Goal: Transaction & Acquisition: Book appointment/travel/reservation

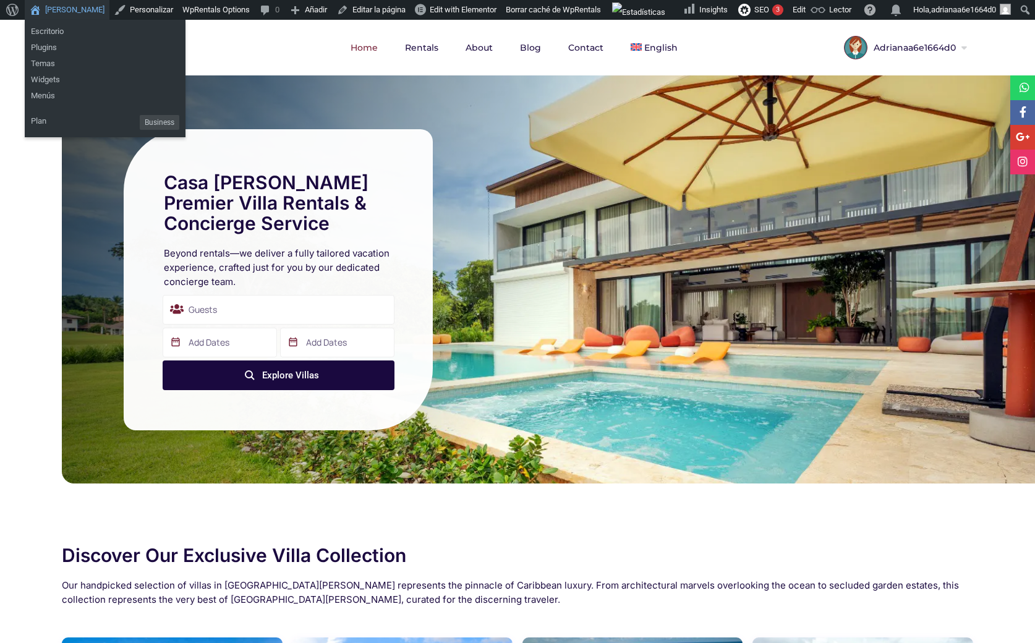
click at [68, 1] on link "[PERSON_NAME]" at bounding box center [67, 10] width 85 height 20
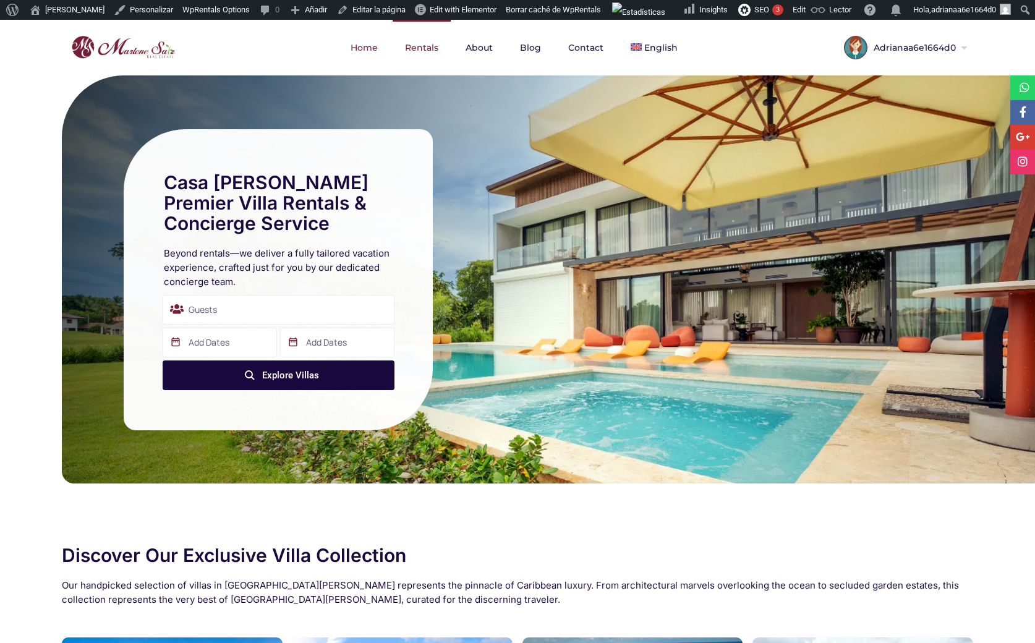
click at [420, 45] on link "Rentals" at bounding box center [421, 48] width 58 height 56
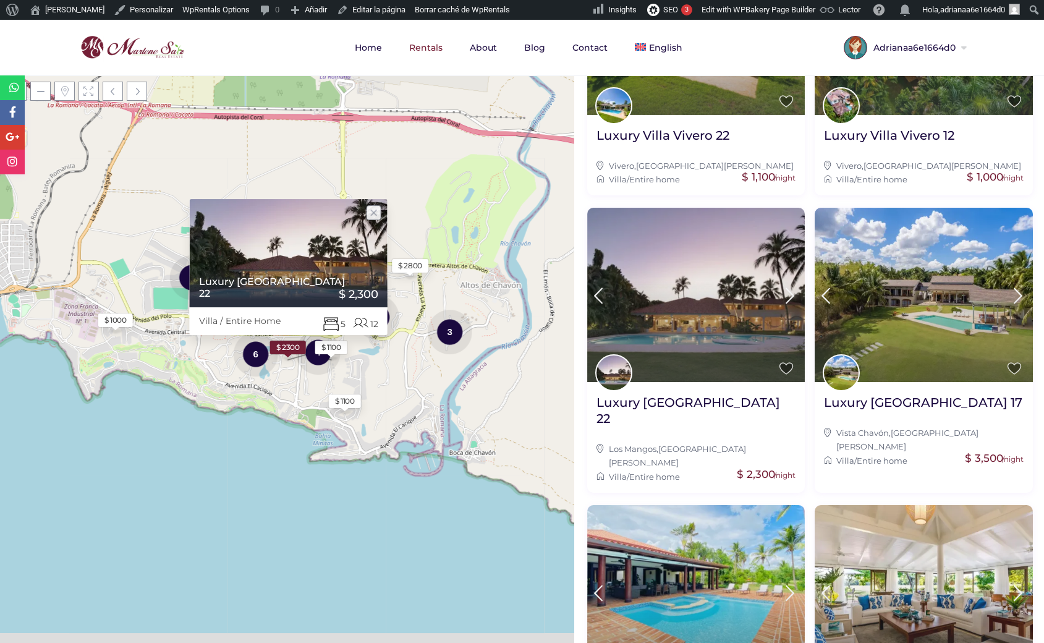
scroll to position [988, 0]
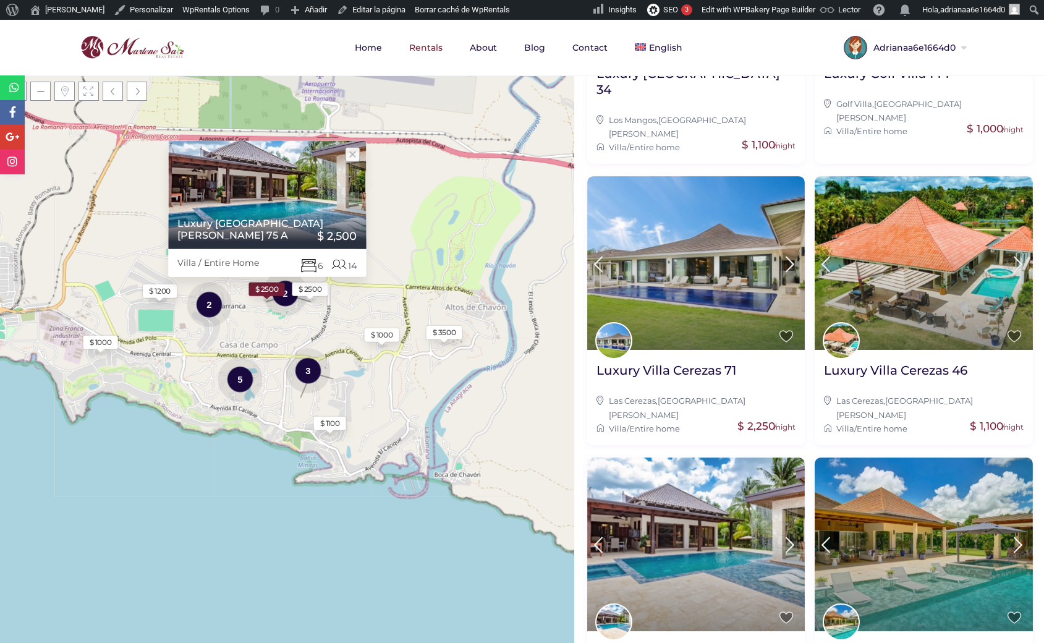
scroll to position [988, 0]
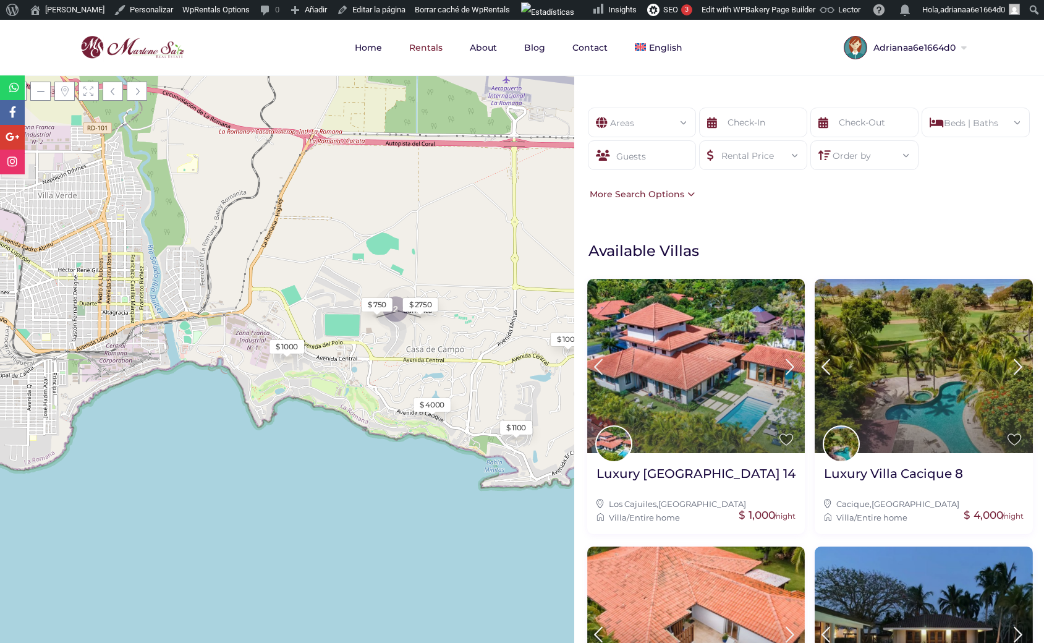
click at [891, 156] on div "Order by" at bounding box center [864, 152] width 88 height 22
click at [851, 276] on li "Title (A-Z)" at bounding box center [864, 266] width 107 height 19
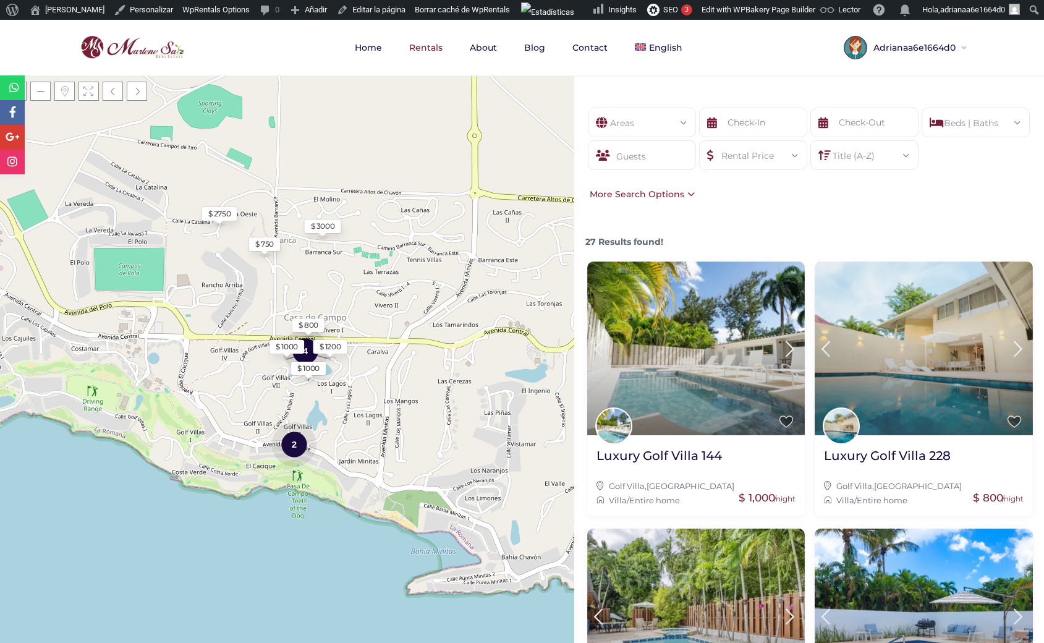
click at [646, 151] on div "Guests" at bounding box center [642, 155] width 108 height 30
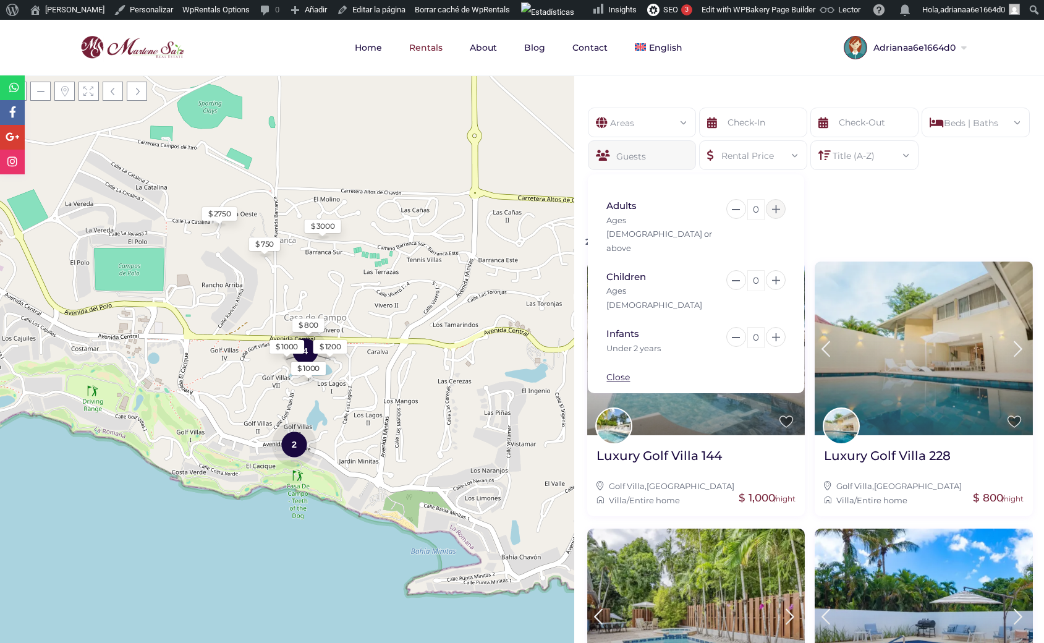
click at [774, 206] on icon at bounding box center [776, 209] width 8 height 8
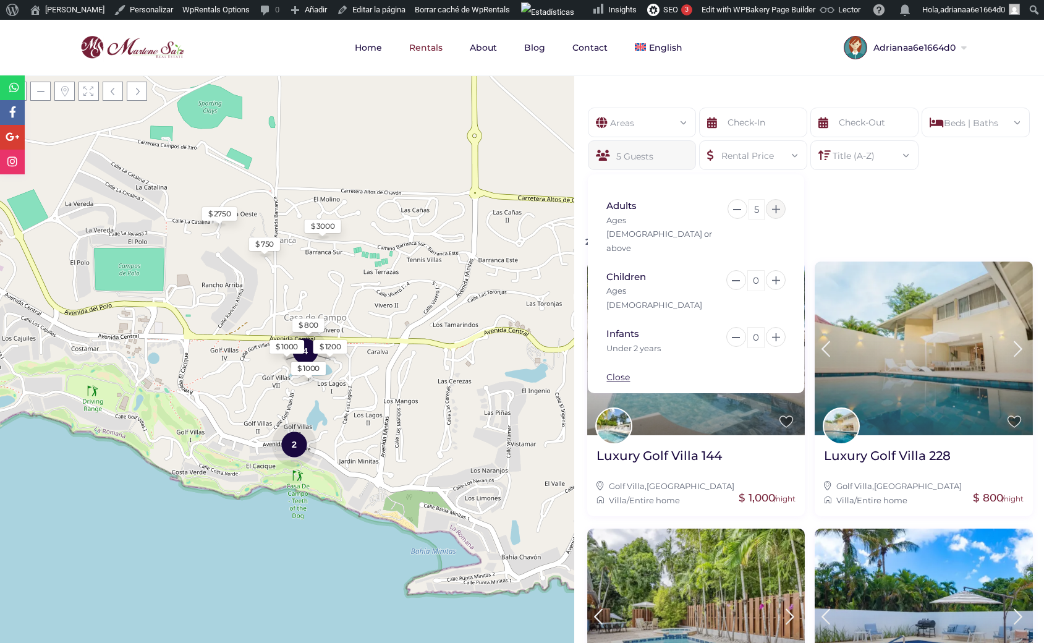
click at [774, 206] on icon at bounding box center [776, 209] width 8 height 8
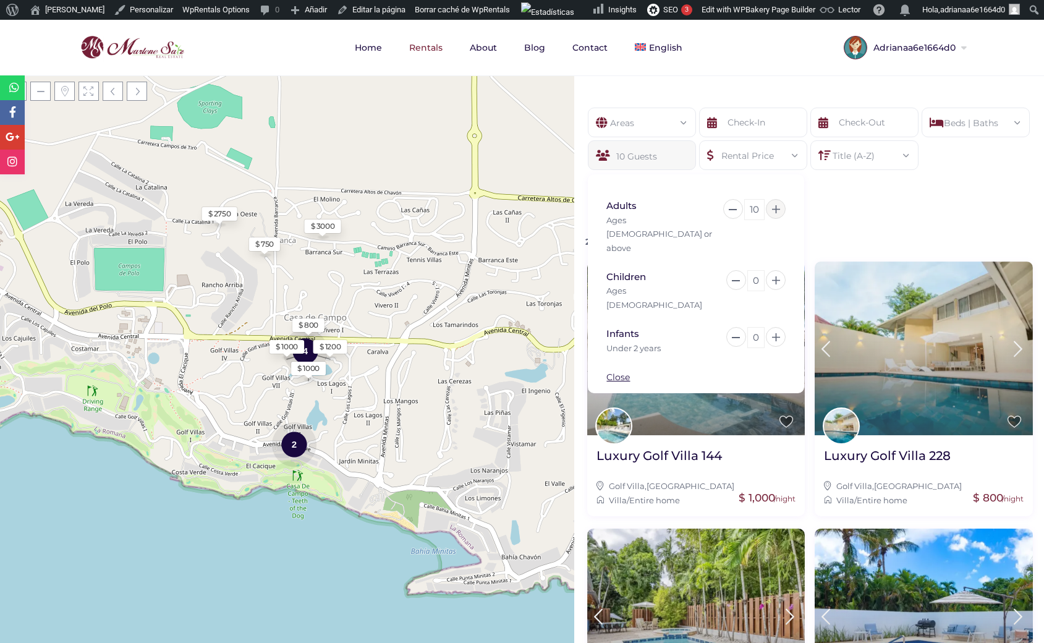
click at [774, 206] on icon at bounding box center [776, 209] width 8 height 8
click at [741, 213] on button at bounding box center [736, 209] width 20 height 20
click at [775, 270] on button at bounding box center [776, 280] width 20 height 20
click at [739, 270] on button at bounding box center [739, 280] width 20 height 20
click at [781, 327] on button at bounding box center [776, 337] width 20 height 20
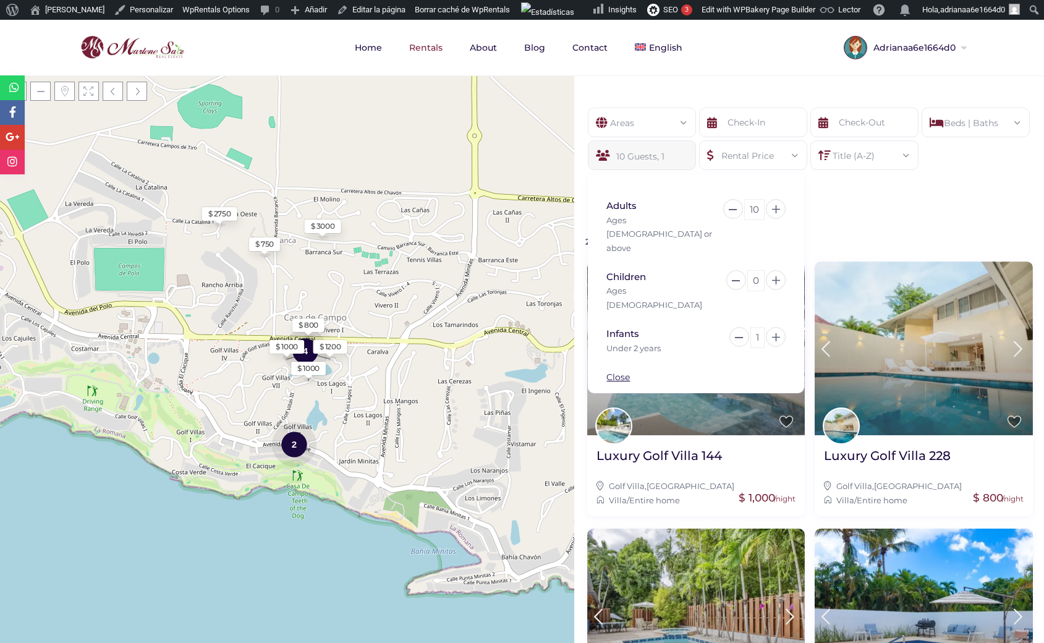
click at [871, 215] on div "Areas All Areas [GEOGRAPHIC_DATA] (27) - [GEOGRAPHIC_DATA] (1) - [GEOGRAPHIC_DA…" at bounding box center [809, 154] width 470 height 130
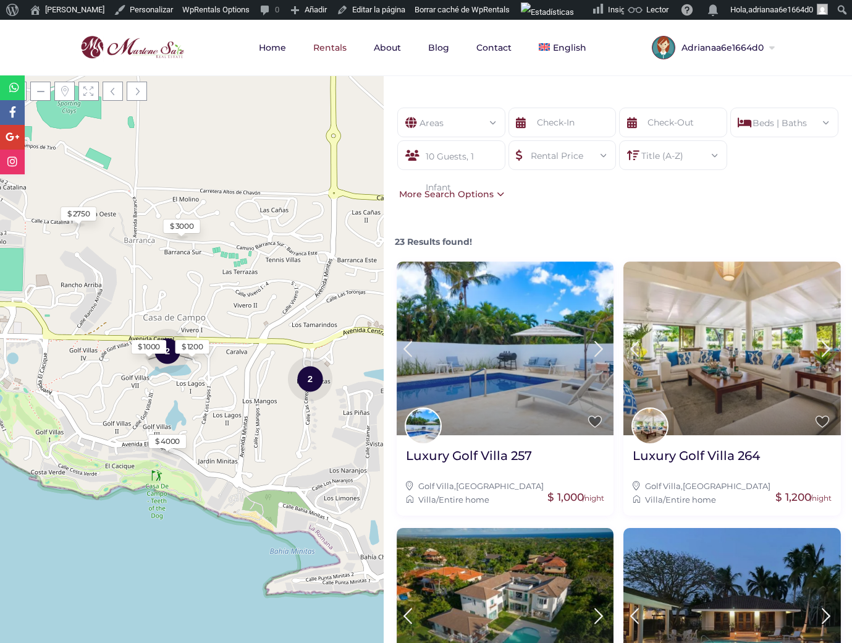
click at [645, 230] on div "23 Results found!" at bounding box center [619, 237] width 454 height 23
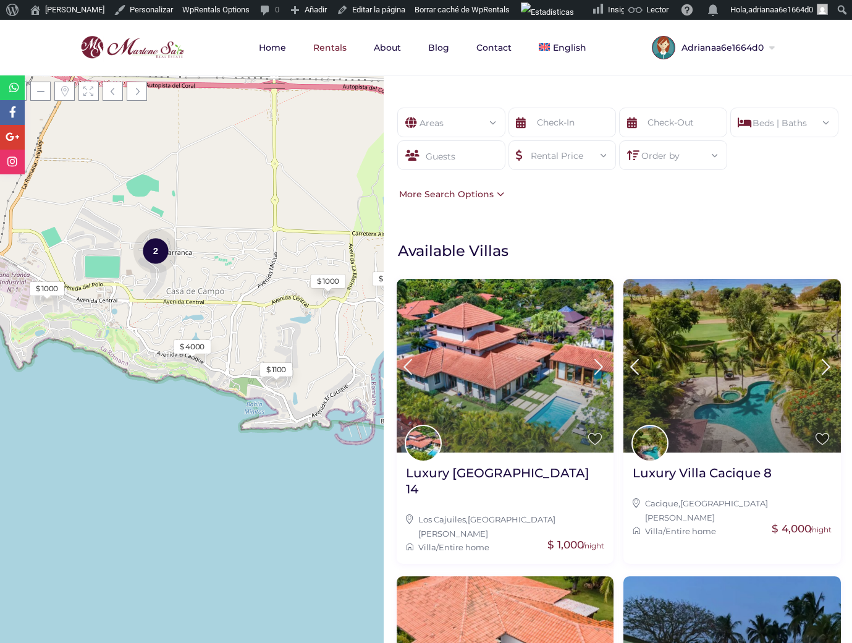
click at [472, 162] on div "Guests" at bounding box center [451, 155] width 108 height 30
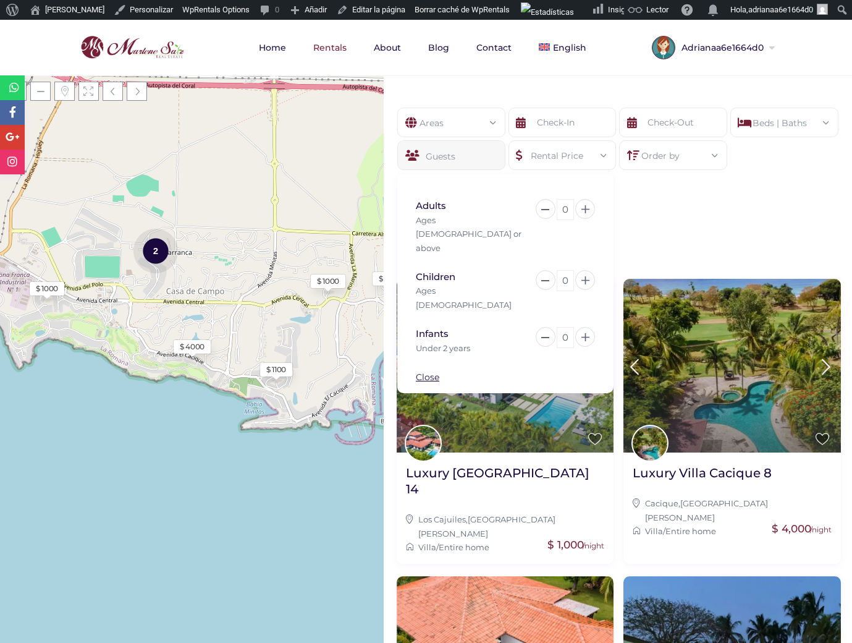
click at [567, 206] on div "0" at bounding box center [565, 209] width 17 height 21
click at [563, 208] on div "0" at bounding box center [565, 209] width 17 height 21
click at [582, 327] on button at bounding box center [585, 337] width 20 height 20
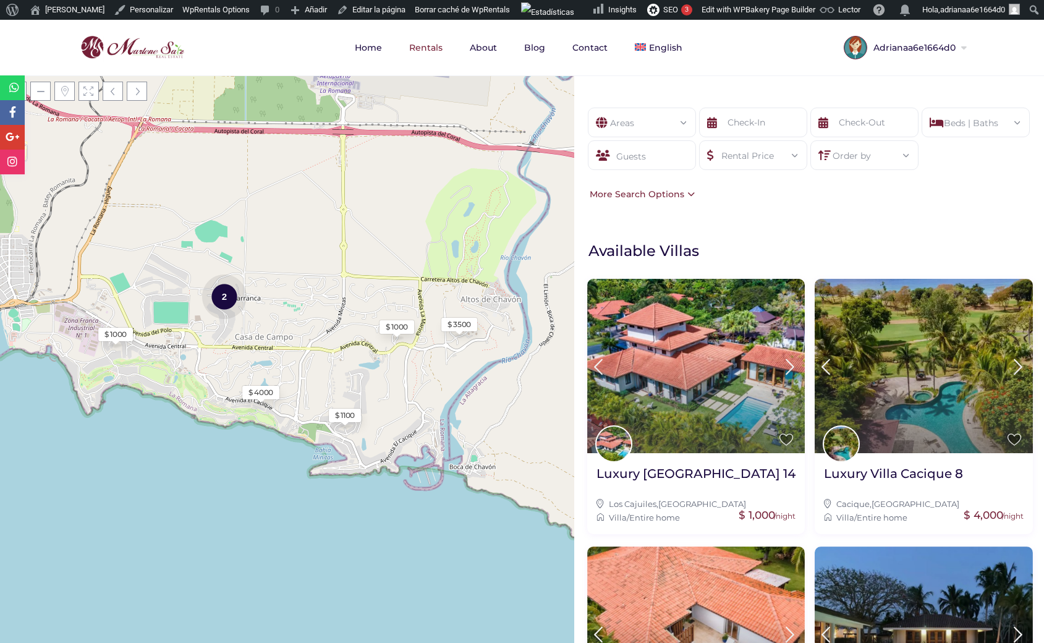
click at [661, 157] on div "Guests" at bounding box center [642, 155] width 108 height 30
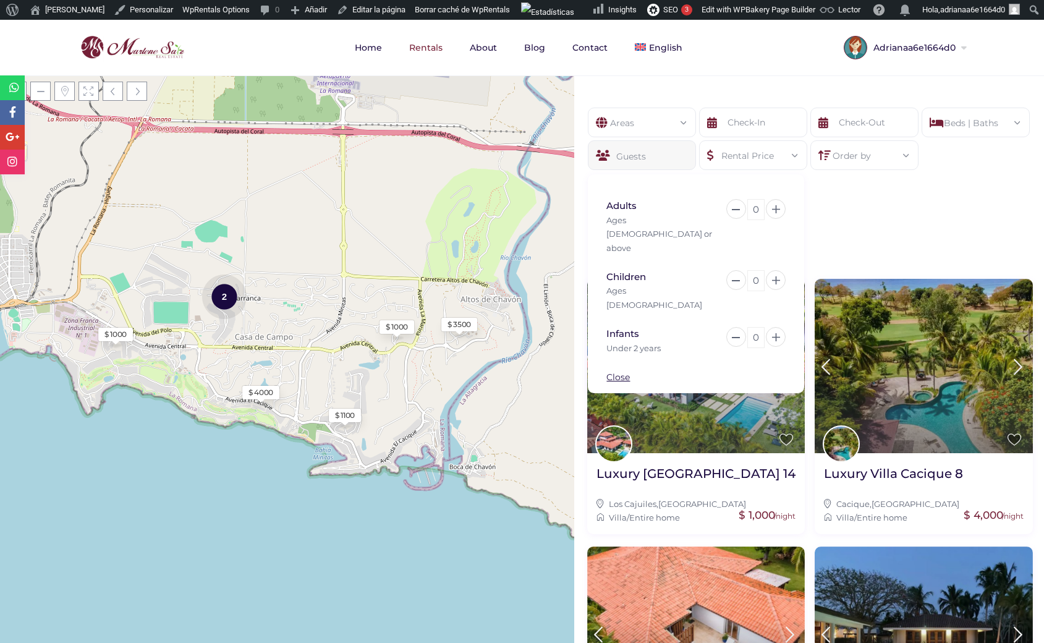
click at [752, 206] on div "0" at bounding box center [755, 209] width 17 height 21
click at [779, 333] on icon at bounding box center [776, 337] width 8 height 8
click at [826, 247] on h1 "Available Villas" at bounding box center [812, 250] width 449 height 19
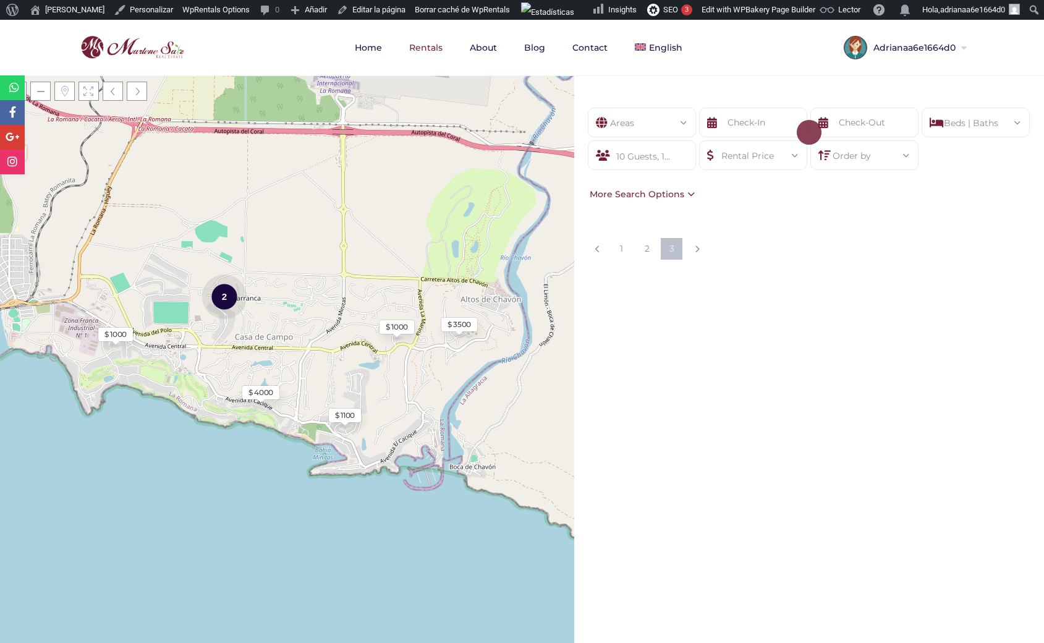
click at [648, 155] on div "10 Guests, 1 Infant" at bounding box center [642, 155] width 108 height 30
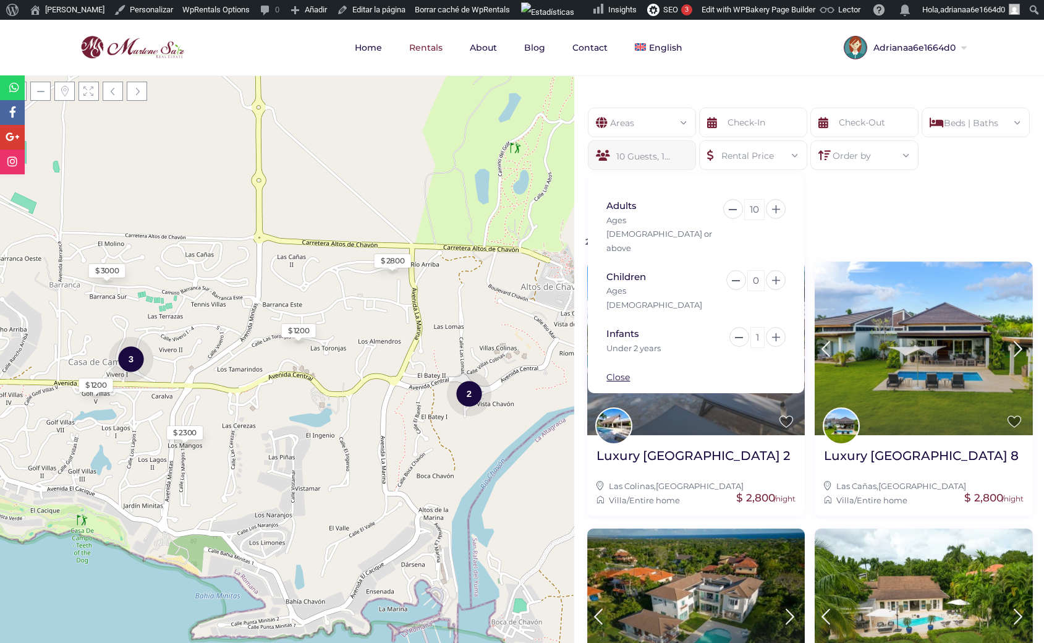
click at [876, 210] on div "Areas All Areas [GEOGRAPHIC_DATA] (27) - [GEOGRAPHIC_DATA] (1) - [GEOGRAPHIC_DA…" at bounding box center [809, 154] width 470 height 130
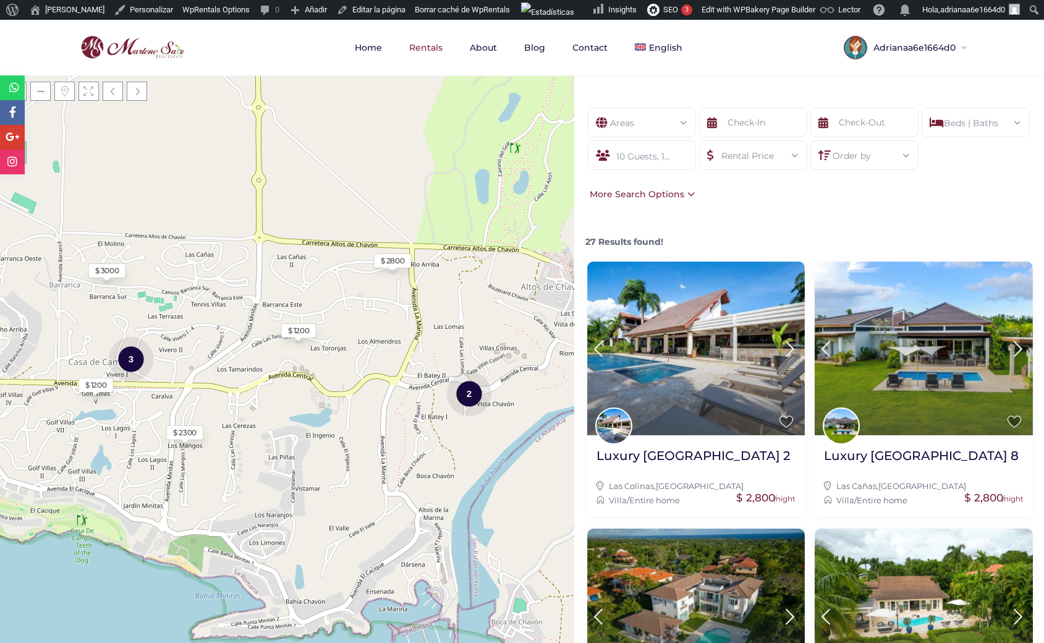
click at [668, 192] on div "More Search Options" at bounding box center [641, 194] width 108 height 14
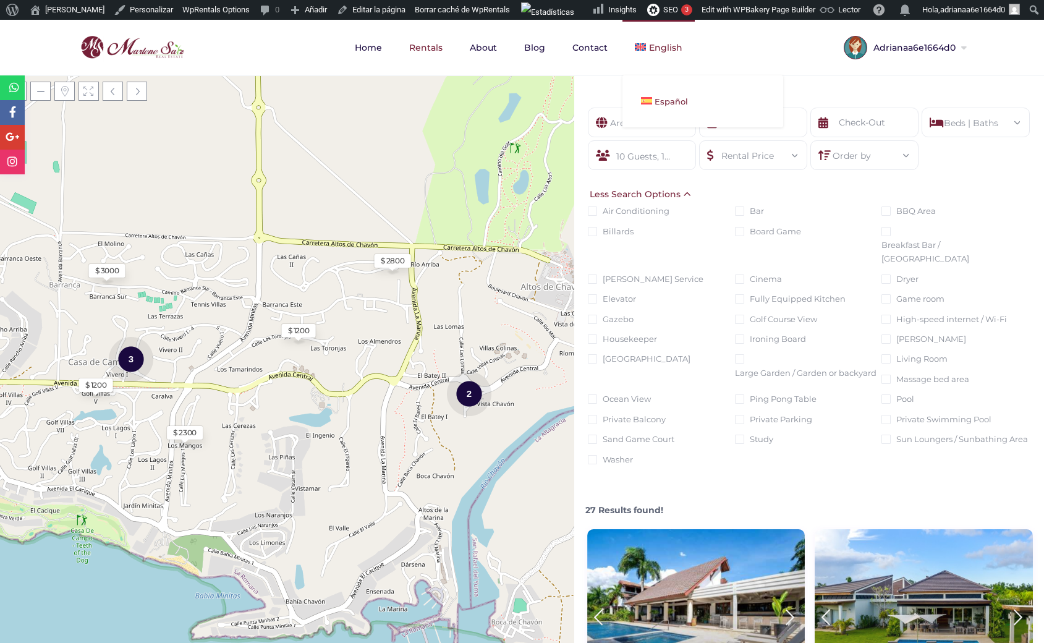
click at [663, 108] on link "Español" at bounding box center [702, 101] width 161 height 27
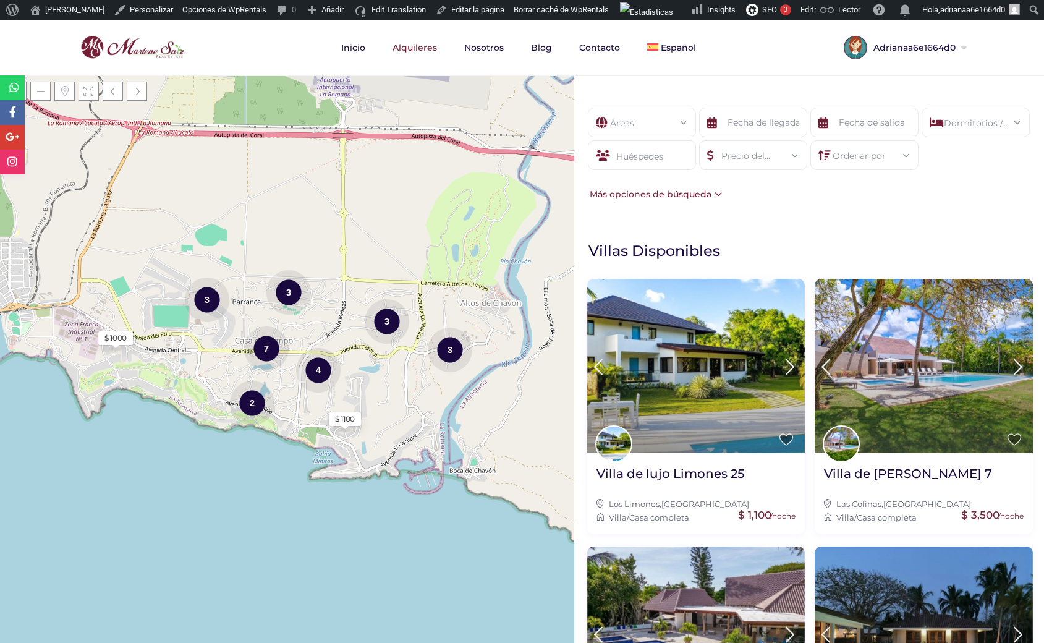
click at [681, 192] on div "Más opciones de búsqueda" at bounding box center [654, 194] width 135 height 14
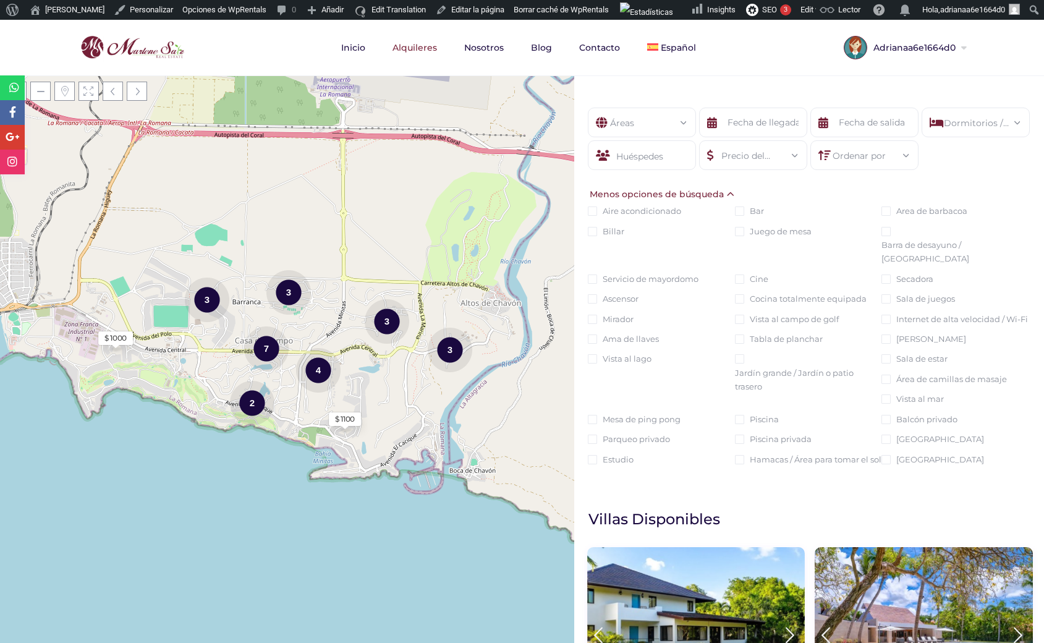
click at [681, 192] on div "Menos opciones de búsqueda" at bounding box center [662, 194] width 151 height 14
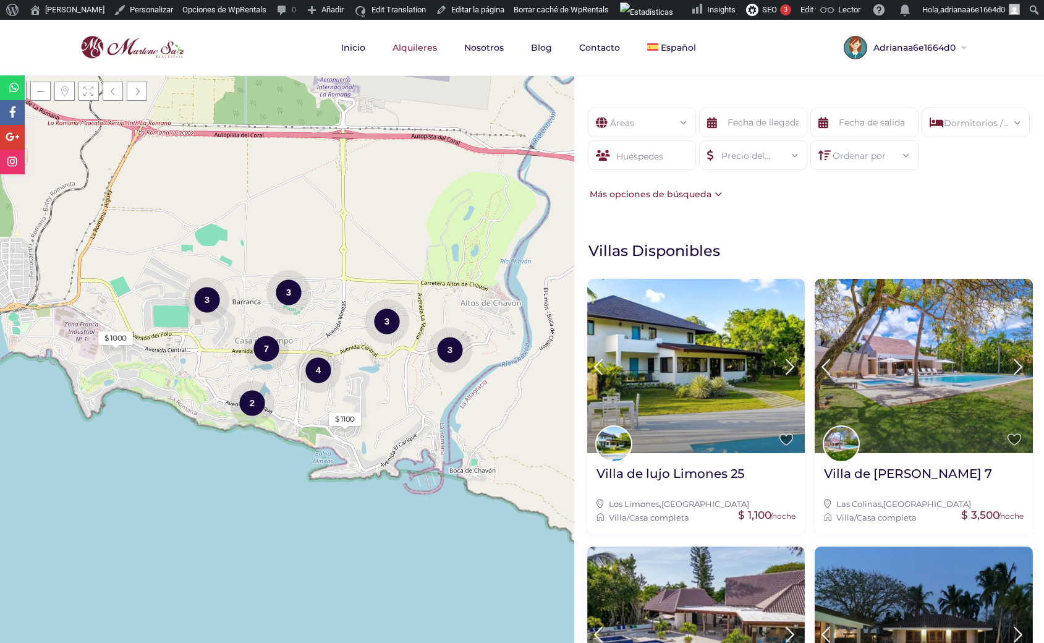
click at [644, 152] on div "Huéspedes" at bounding box center [642, 155] width 108 height 30
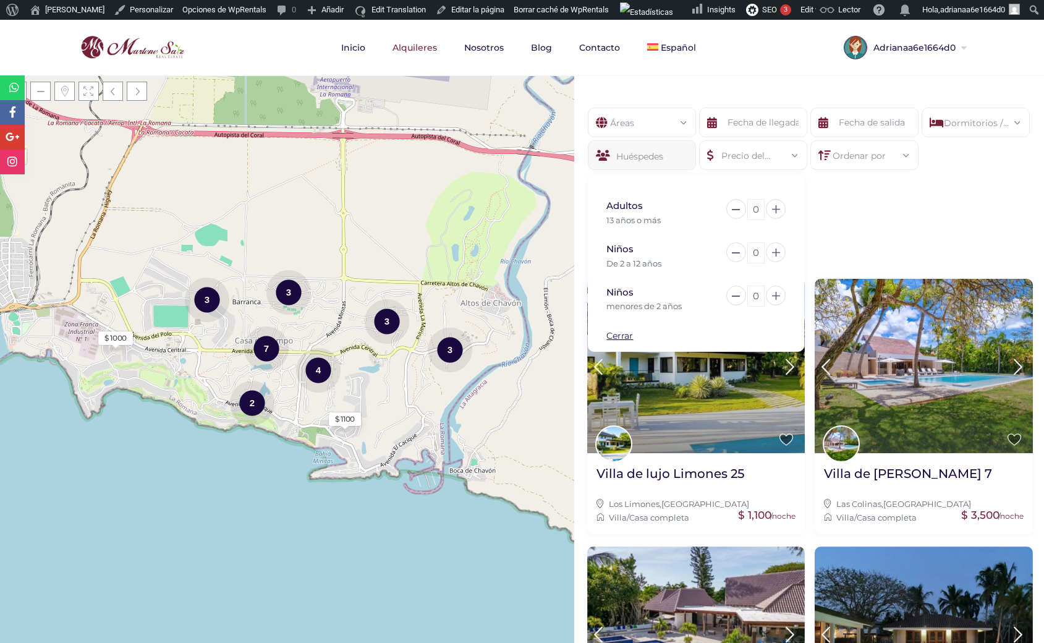
click at [750, 210] on div "0" at bounding box center [755, 209] width 17 height 21
click at [760, 293] on div "0" at bounding box center [755, 296] width 17 height 21
click at [776, 297] on icon at bounding box center [776, 296] width 8 height 8
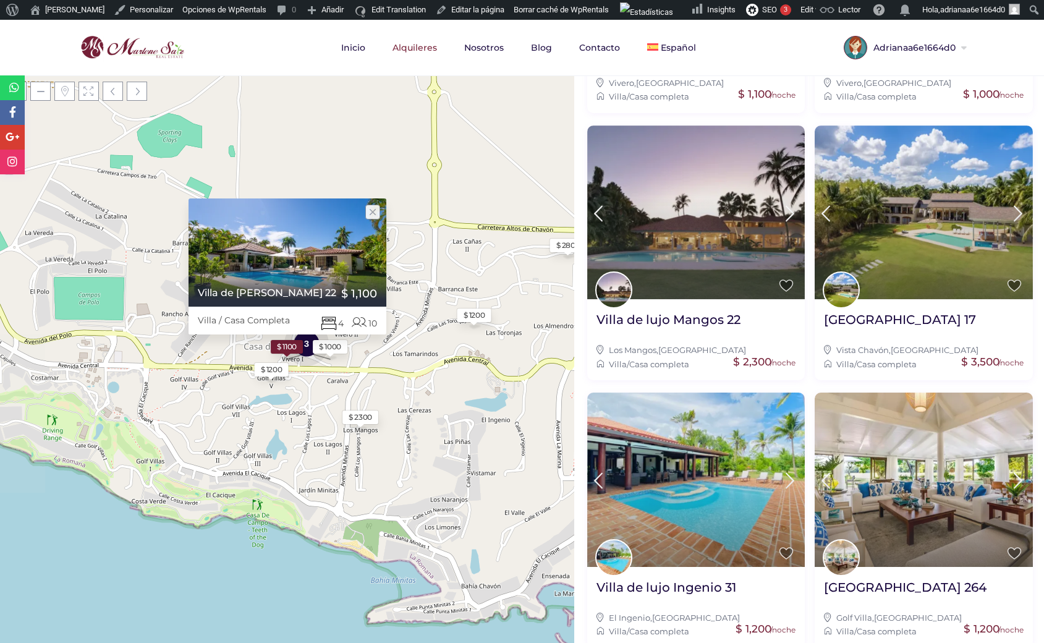
scroll to position [983, 0]
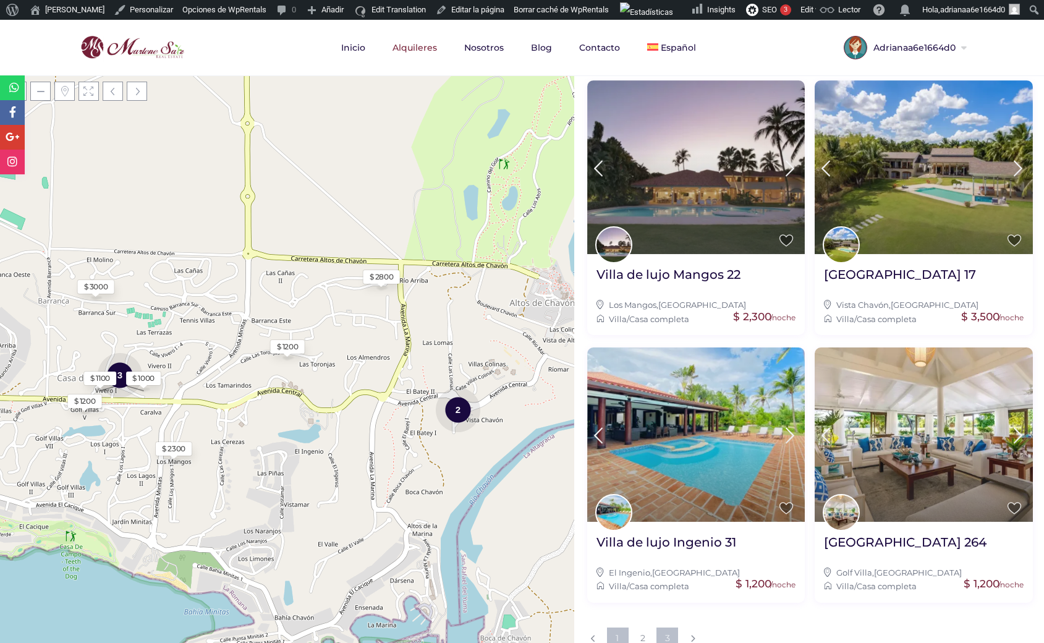
click at [666, 627] on link "3" at bounding box center [667, 638] width 22 height 22
click at [639, 627] on link "2" at bounding box center [643, 638] width 22 height 22
click at [616, 627] on link "1" at bounding box center [618, 638] width 22 height 22
click at [643, 627] on link "2" at bounding box center [643, 638] width 22 height 22
click at [638, 627] on link "2" at bounding box center [643, 638] width 22 height 22
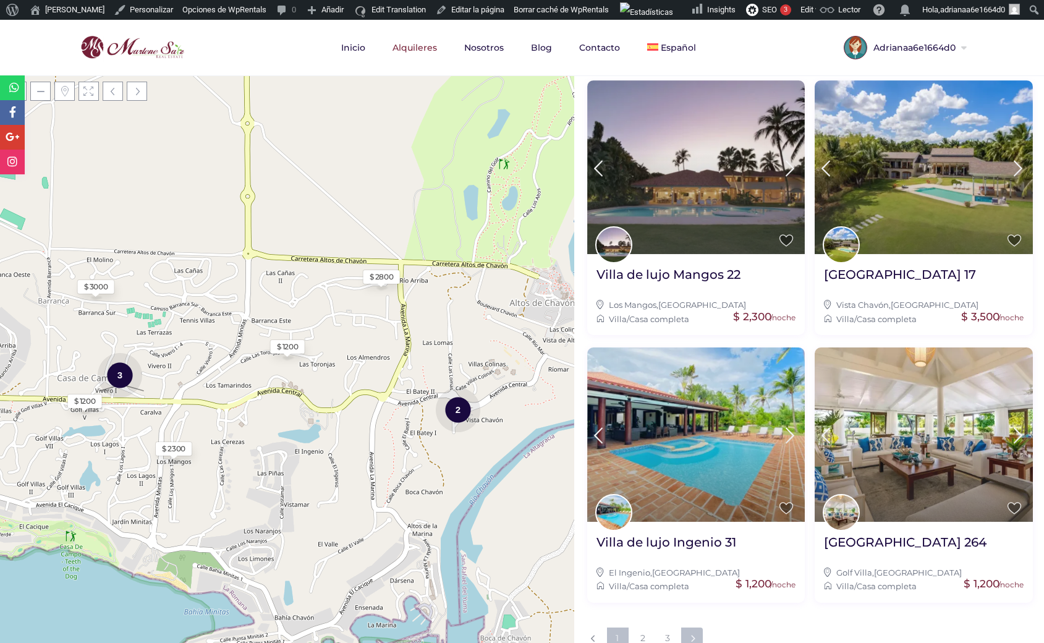
click at [689, 627] on link at bounding box center [692, 638] width 22 height 22
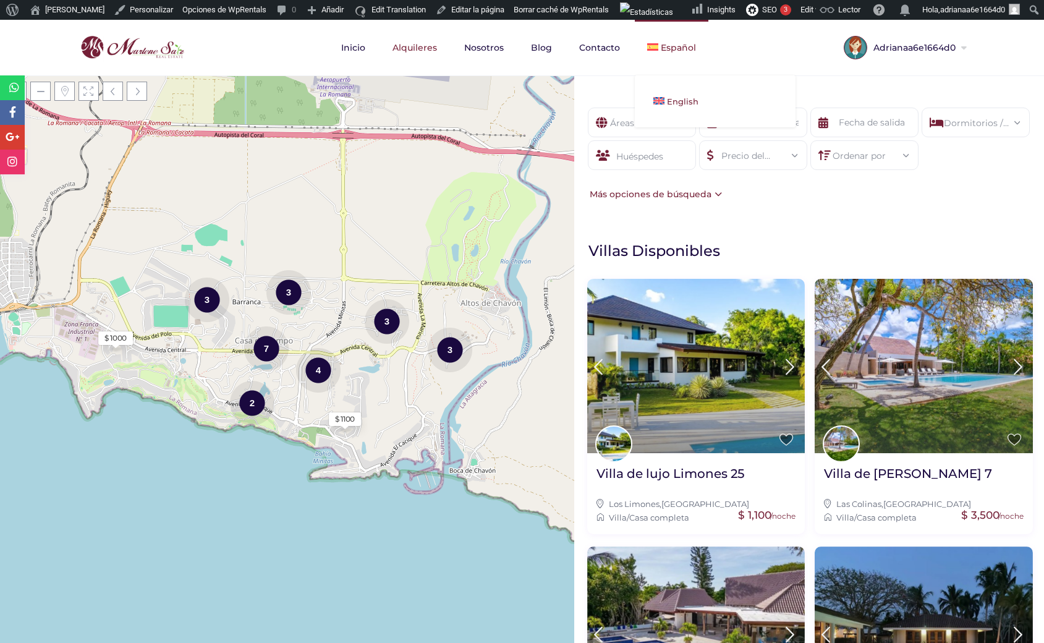
click at [668, 104] on span "English" at bounding box center [683, 101] width 32 height 10
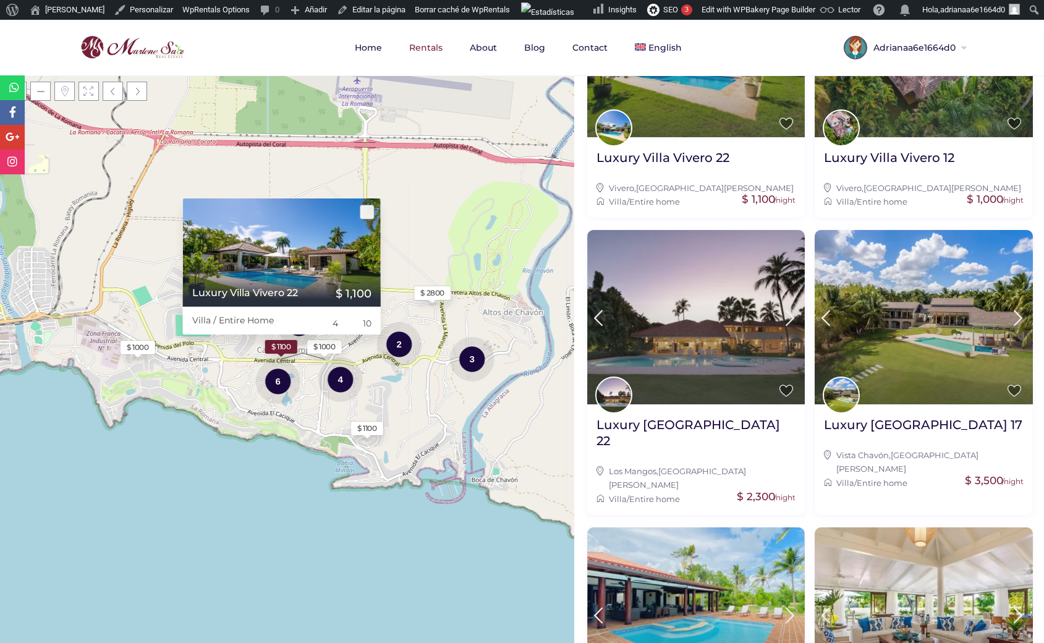
scroll to position [988, 0]
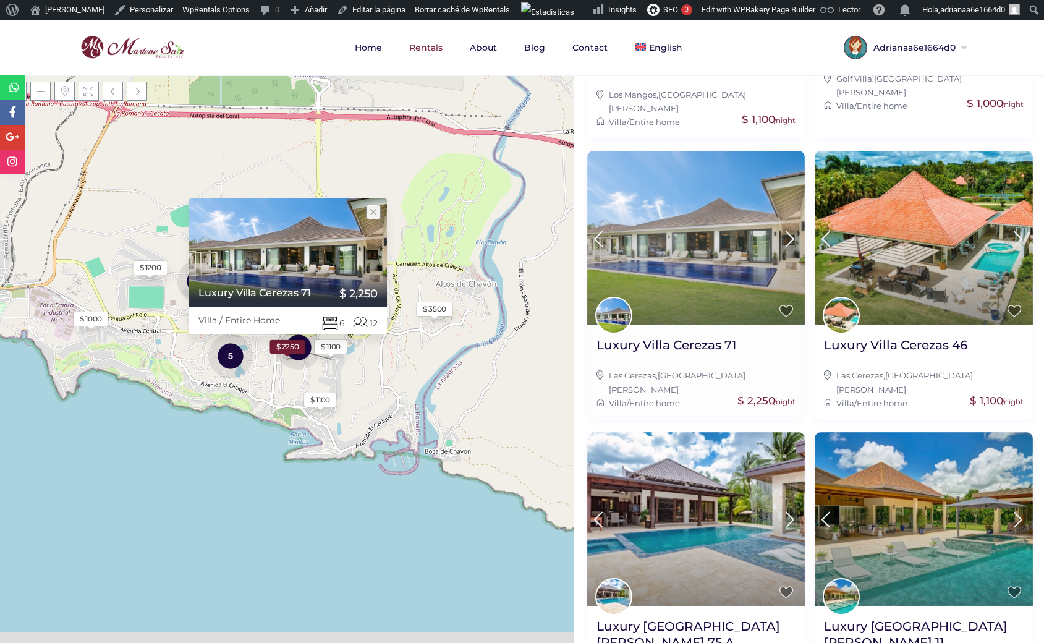
scroll to position [827, 0]
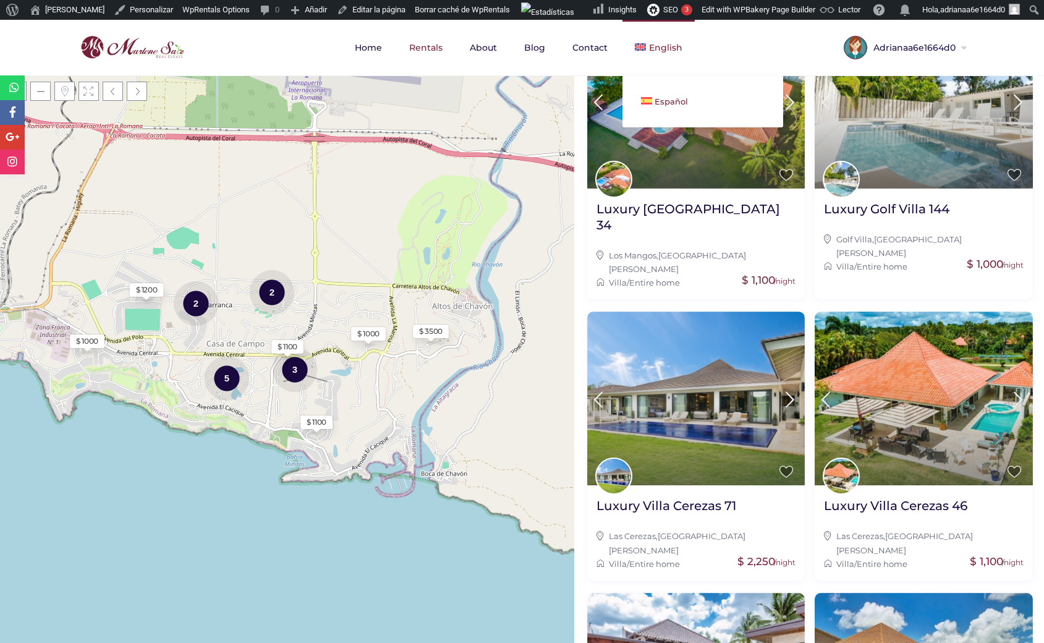
click at [653, 95] on link "Español" at bounding box center [702, 101] width 161 height 27
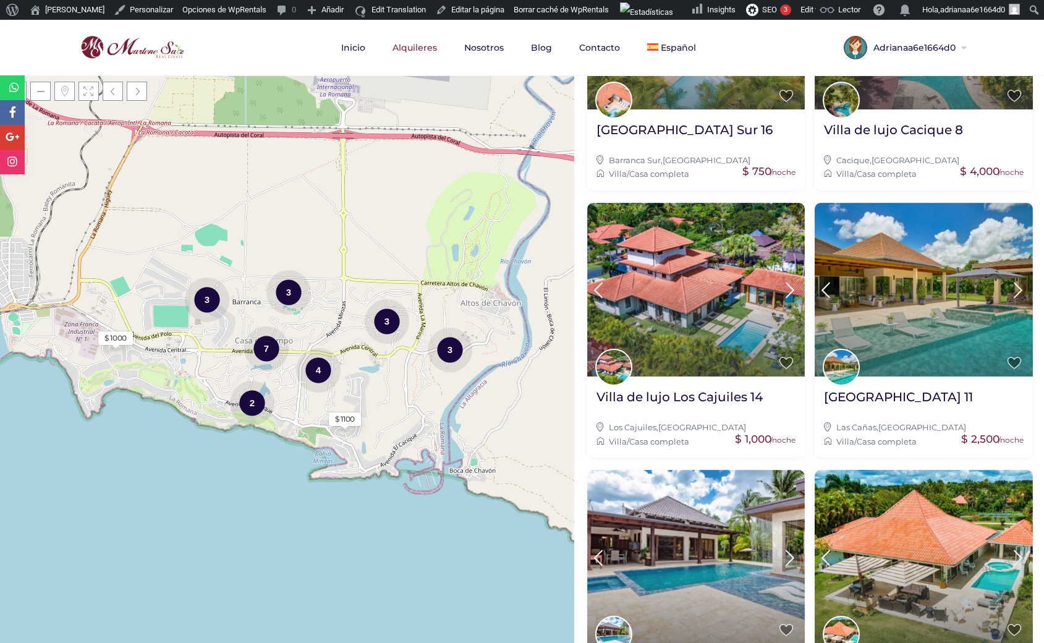
scroll to position [988, 0]
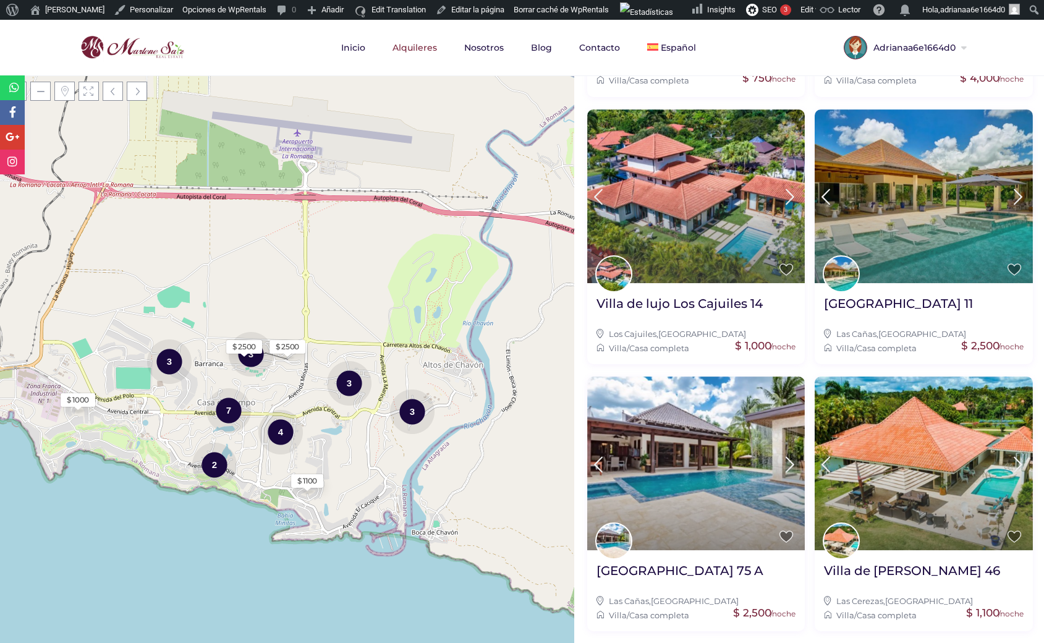
click at [646, 642] on link "2" at bounding box center [647, 654] width 22 height 22
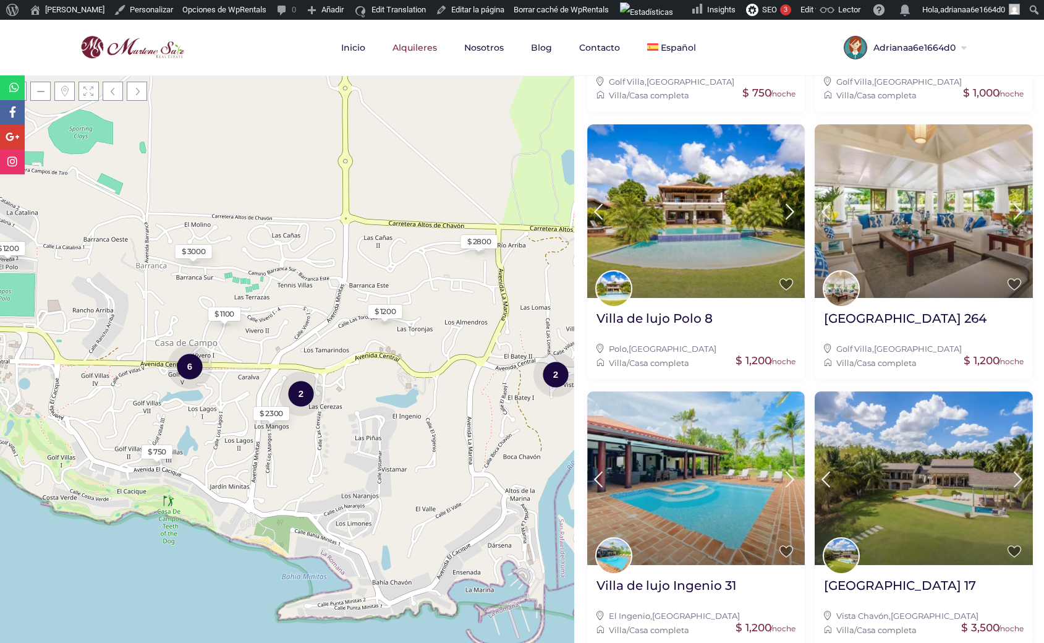
scroll to position [988, 0]
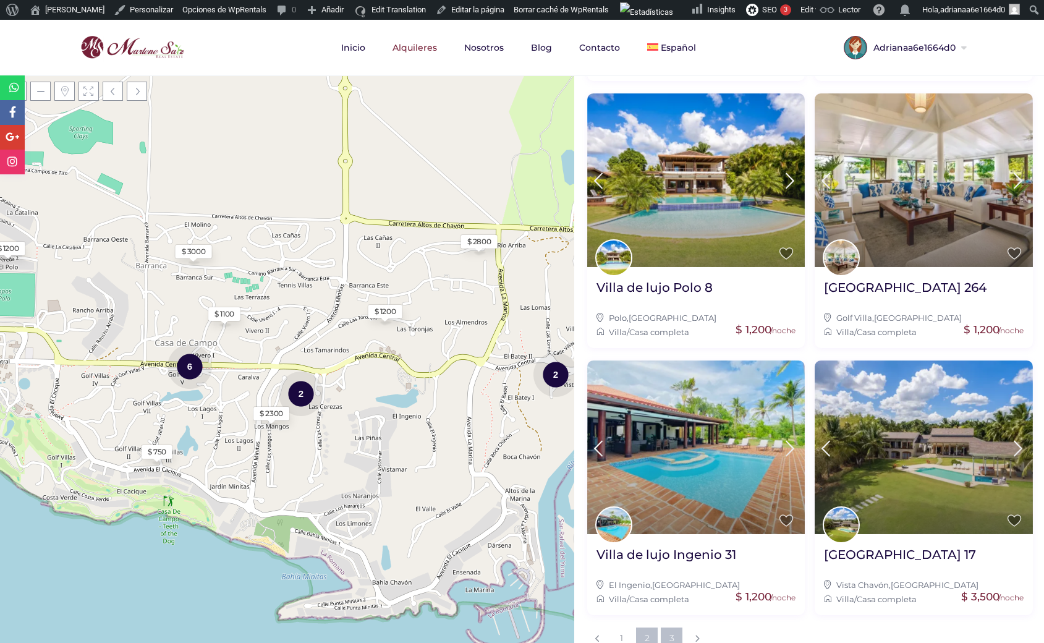
click at [671, 627] on link "3" at bounding box center [672, 638] width 22 height 22
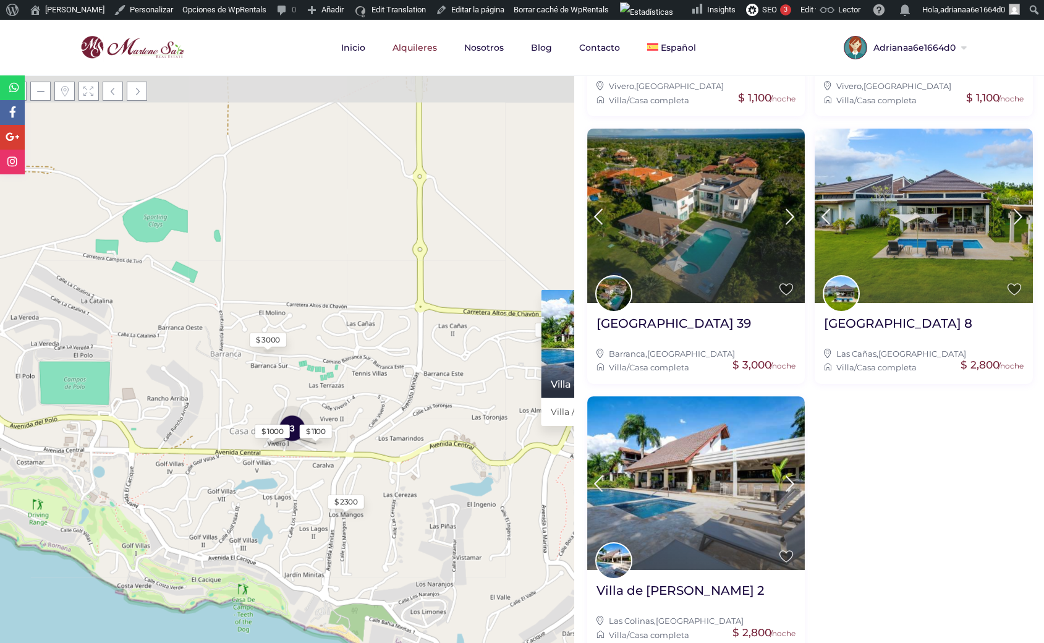
scroll to position [724, 0]
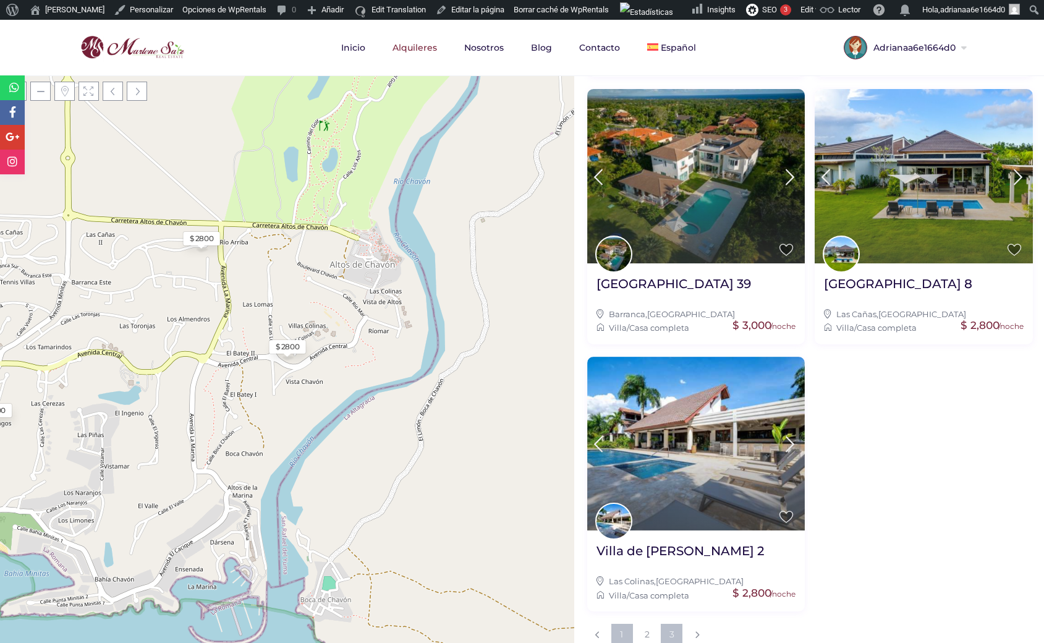
click at [618, 624] on link "1" at bounding box center [622, 635] width 22 height 22
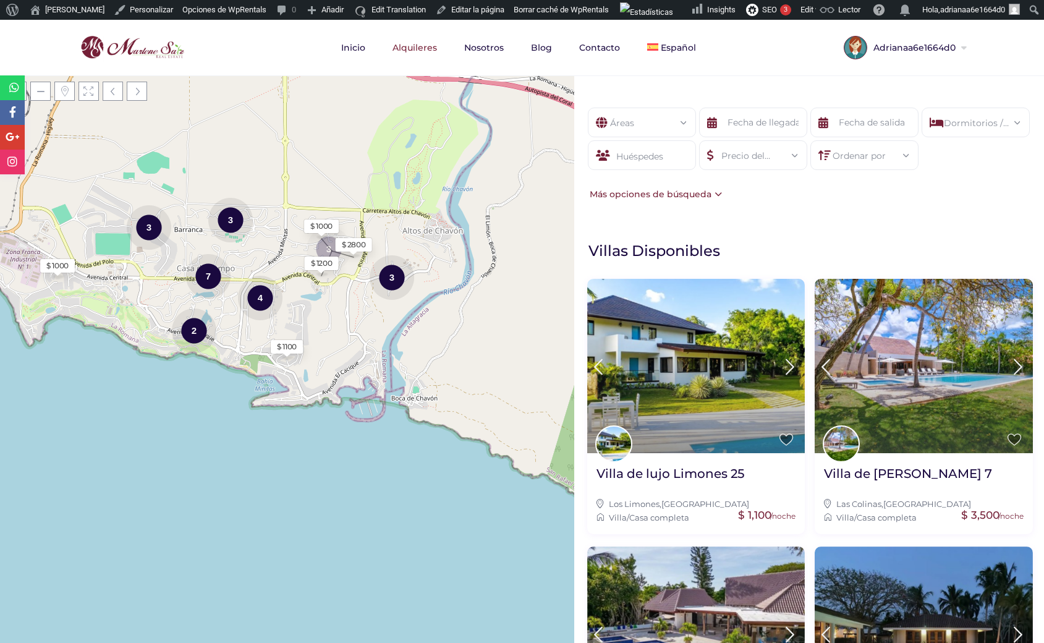
click at [658, 154] on div "Huéspedes" at bounding box center [642, 155] width 108 height 30
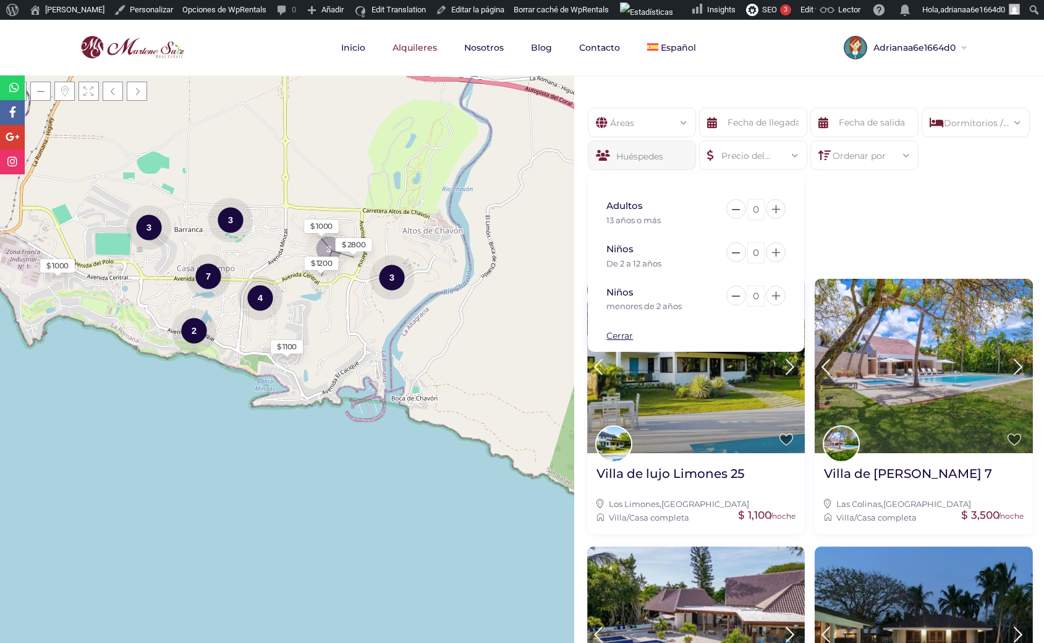
click at [754, 208] on div "0" at bounding box center [755, 209] width 17 height 21
click at [775, 293] on icon at bounding box center [776, 296] width 8 height 8
click at [854, 189] on div "Áreas Todas las areas [GEOGRAPHIC_DATA] (27) - [GEOGRAPHIC_DATA] (1) - [GEOGRAP…" at bounding box center [809, 154] width 470 height 130
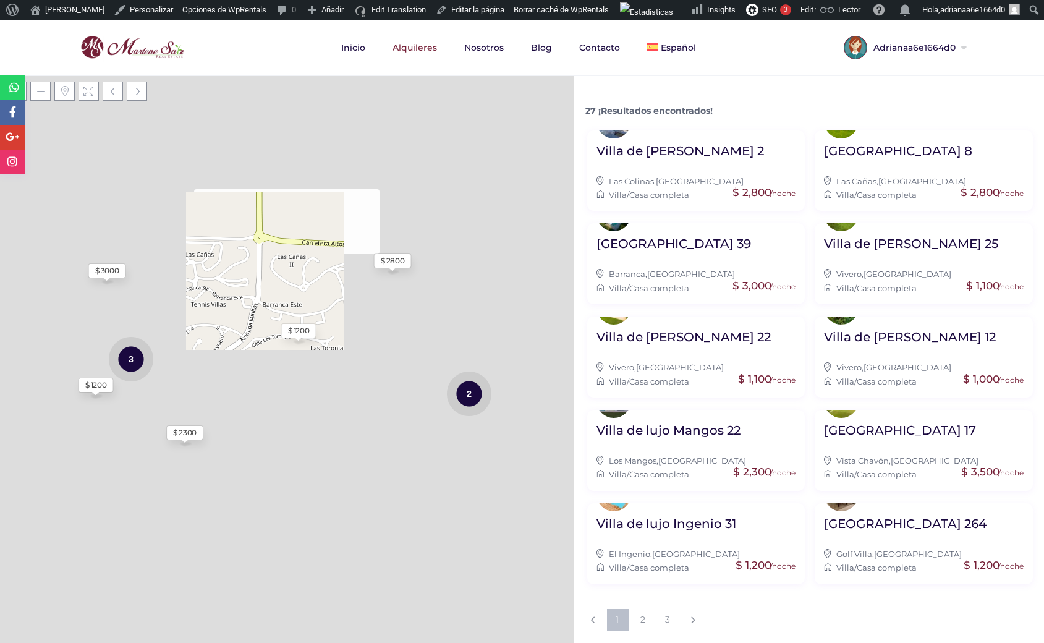
scroll to position [983, 0]
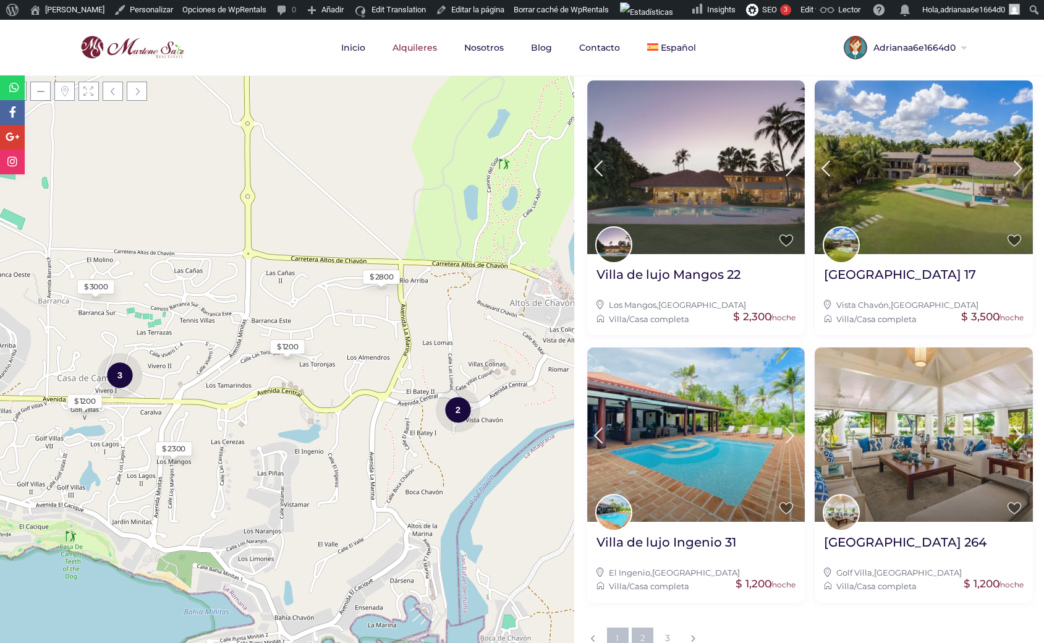
click at [638, 627] on link "2" at bounding box center [643, 638] width 22 height 22
click at [616, 627] on link "1" at bounding box center [618, 638] width 22 height 22
click at [666, 627] on link "3" at bounding box center [667, 638] width 22 height 22
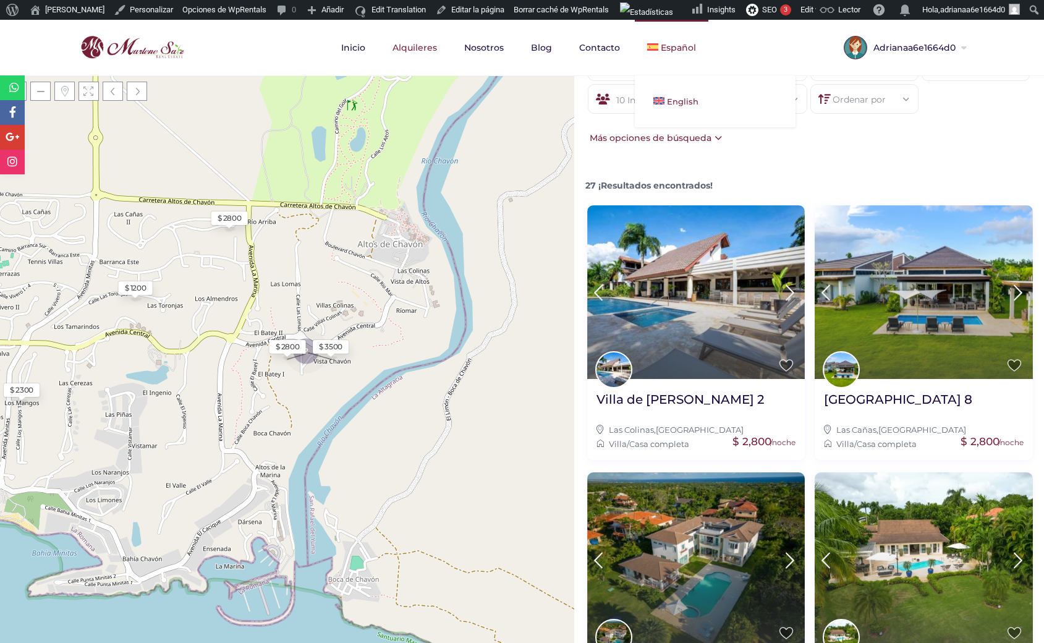
scroll to position [56, 0]
click at [667, 99] on span "English" at bounding box center [683, 101] width 32 height 10
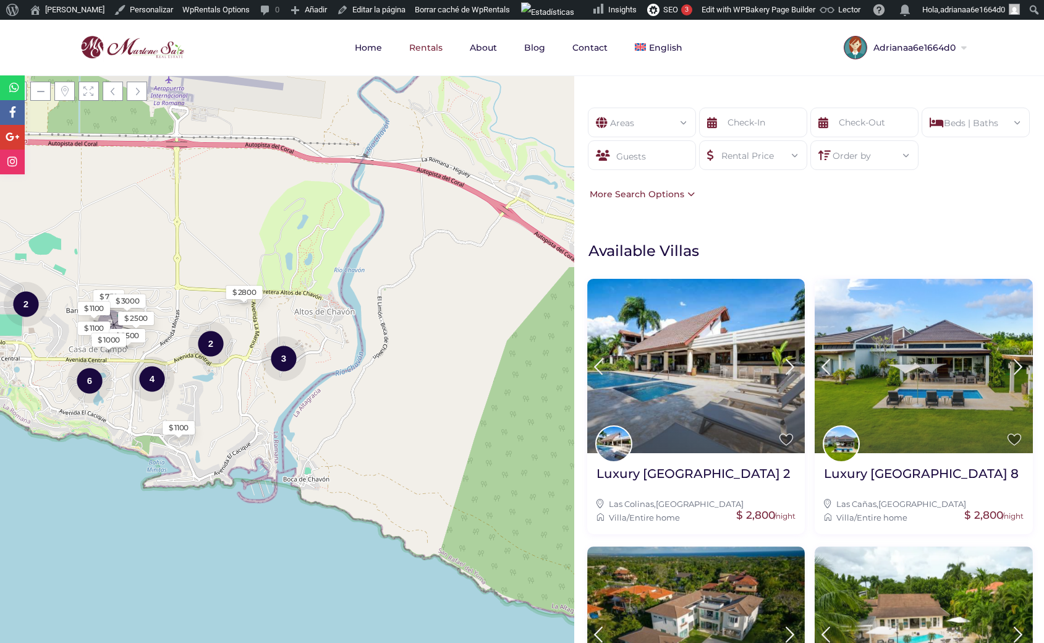
click at [655, 125] on div "Areas" at bounding box center [642, 119] width 88 height 22
click at [642, 150] on div "Guests" at bounding box center [642, 155] width 108 height 30
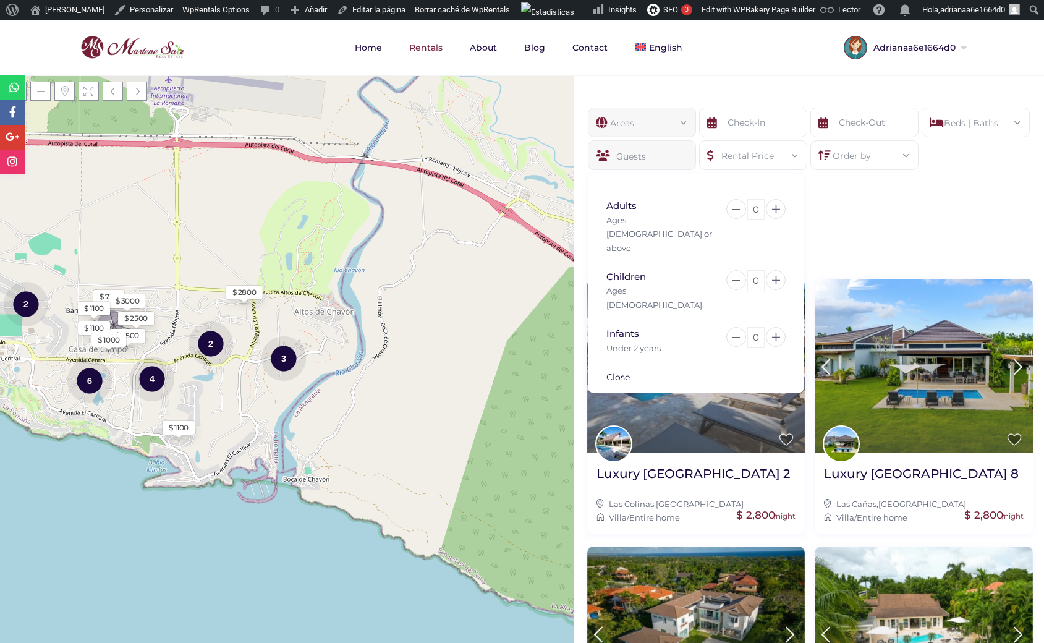
click at [753, 208] on div "0" at bounding box center [755, 209] width 17 height 21
click at [776, 333] on icon at bounding box center [776, 337] width 8 height 8
click at [836, 212] on div "Areas All Areas [GEOGRAPHIC_DATA] (27) - [GEOGRAPHIC_DATA] (1) - [GEOGRAPHIC_DA…" at bounding box center [809, 154] width 470 height 130
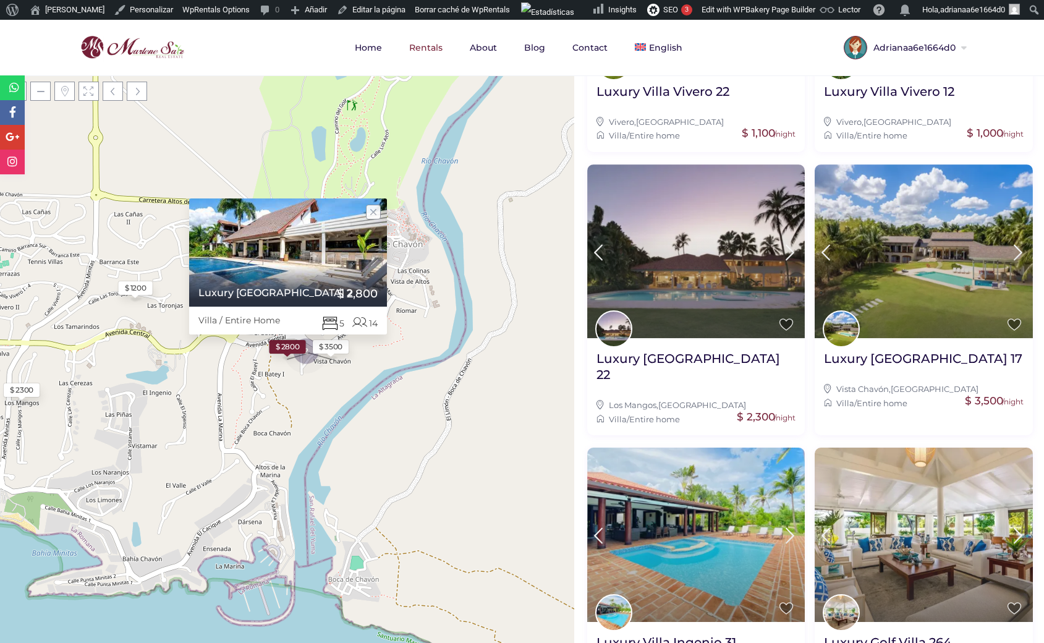
scroll to position [983, 0]
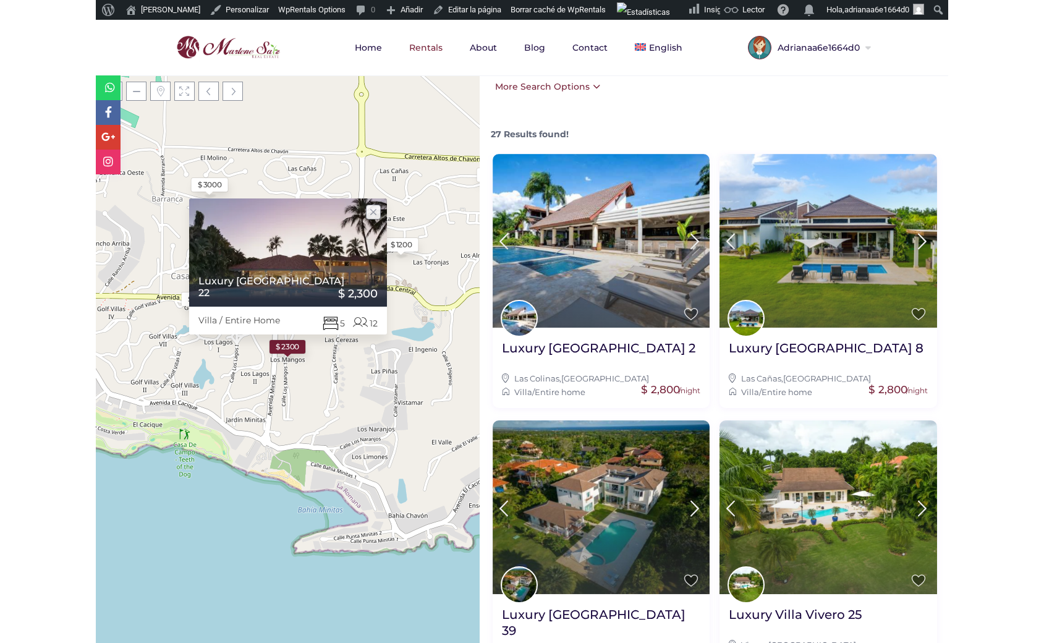
scroll to position [0, 0]
